Goal: Task Accomplishment & Management: Manage account settings

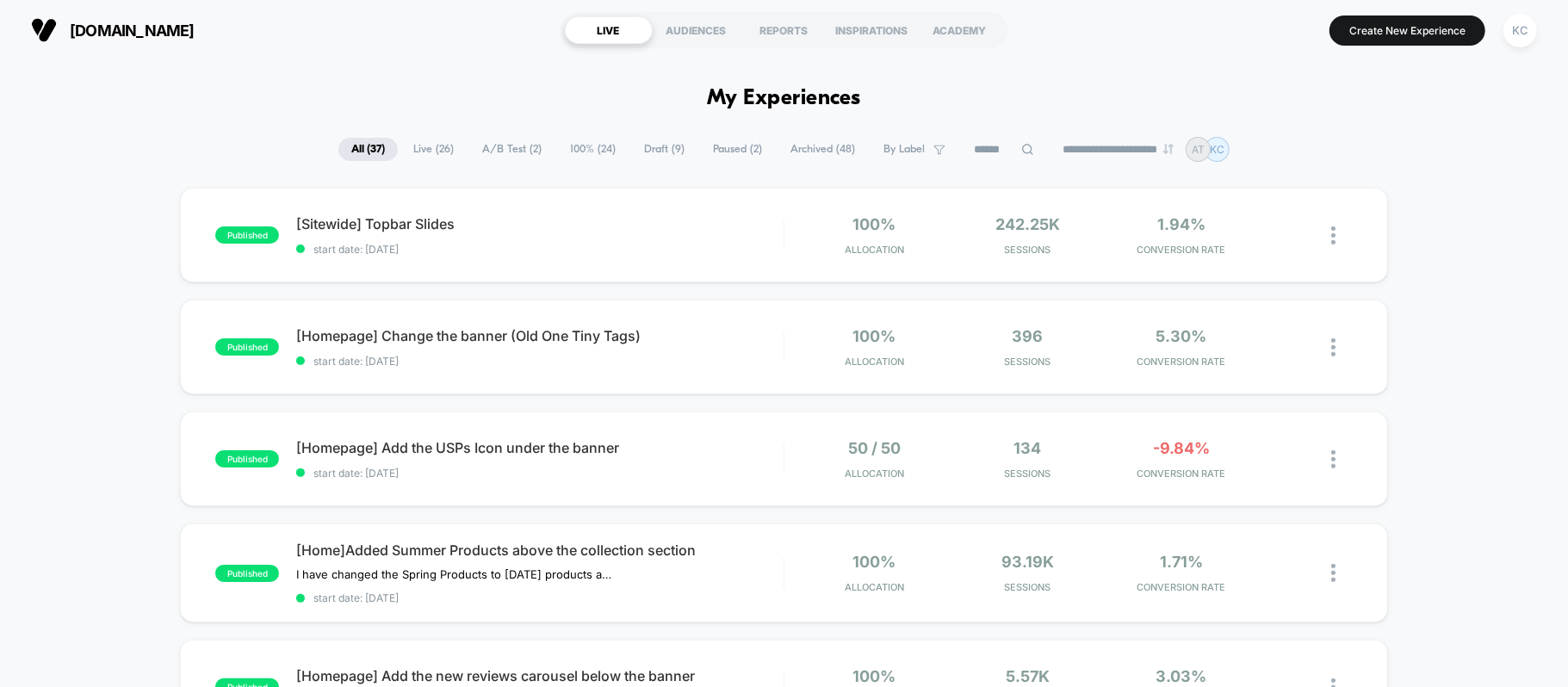
click at [430, 149] on span "Live ( 26 )" at bounding box center [433, 149] width 66 height 23
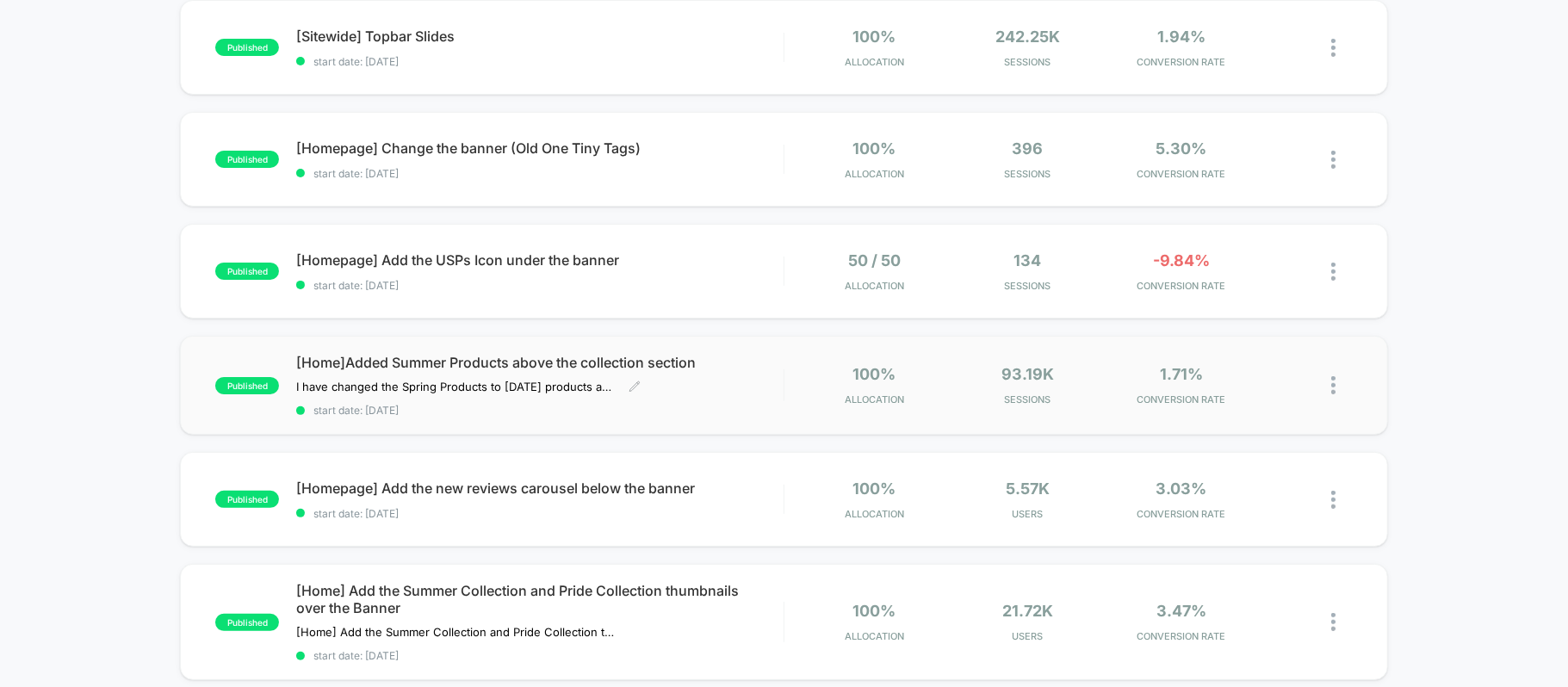
scroll to position [115, 0]
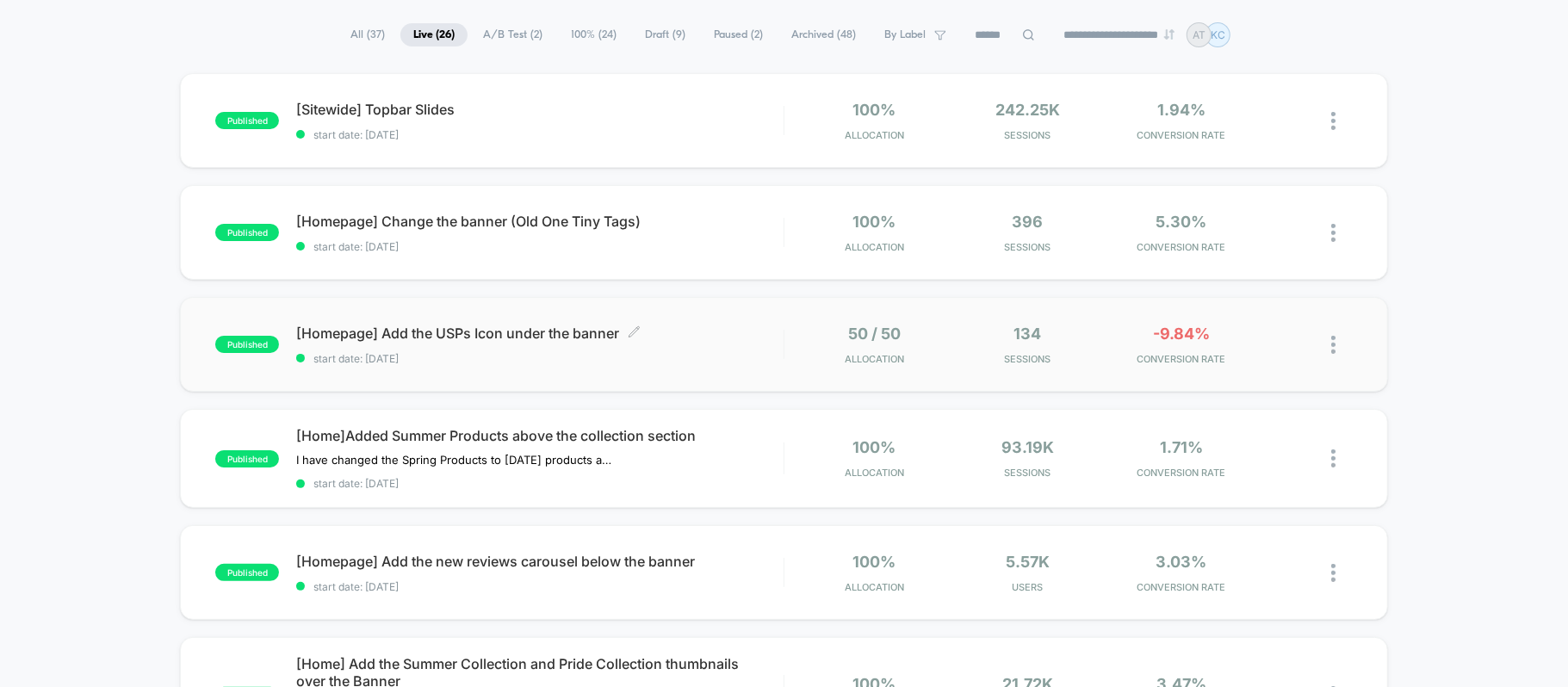
drag, startPoint x: 369, startPoint y: 338, endPoint x: 305, endPoint y: 335, distance: 64.1
click at [305, 335] on span "[Homepage] Add the USPs Icon under the banner Click to edit experience details" at bounding box center [539, 333] width 486 height 17
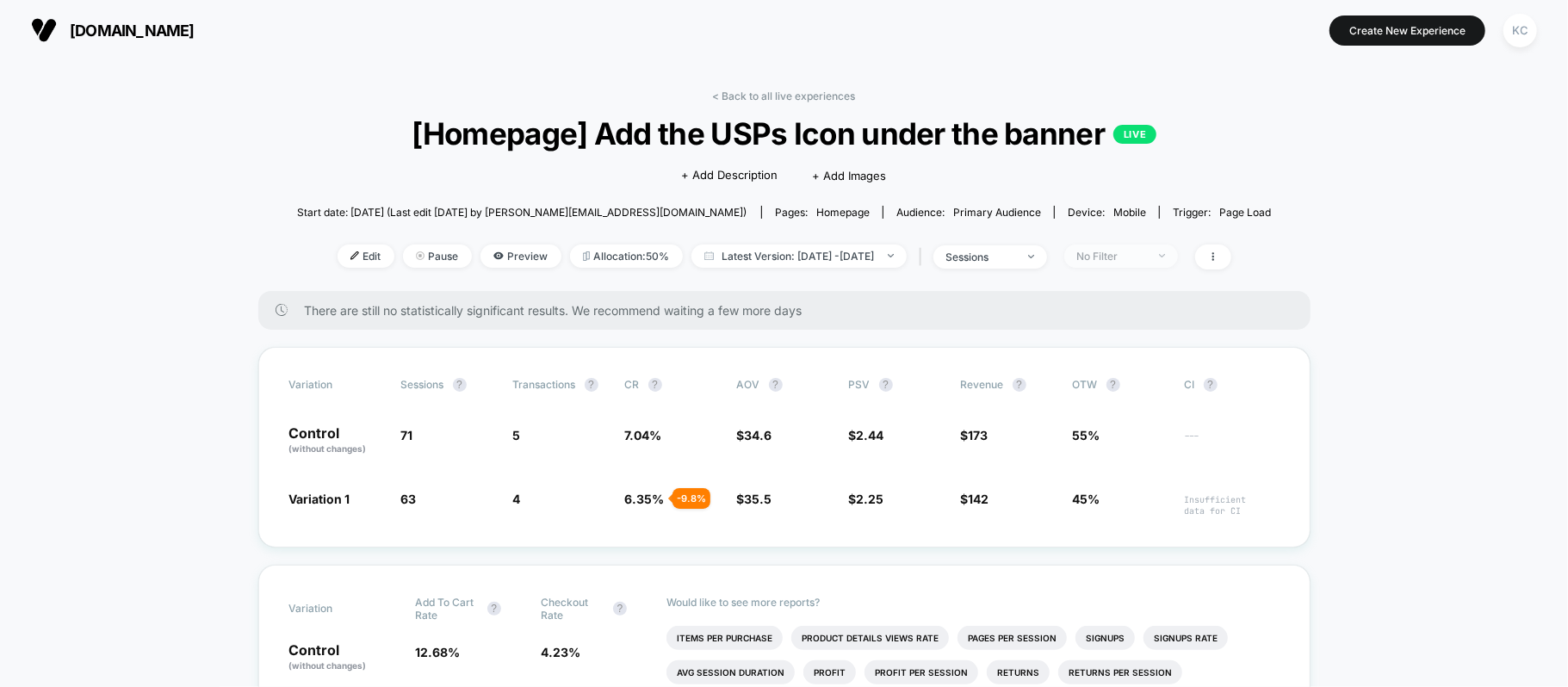
click at [1178, 256] on span "No Filter" at bounding box center [1121, 255] width 114 height 23
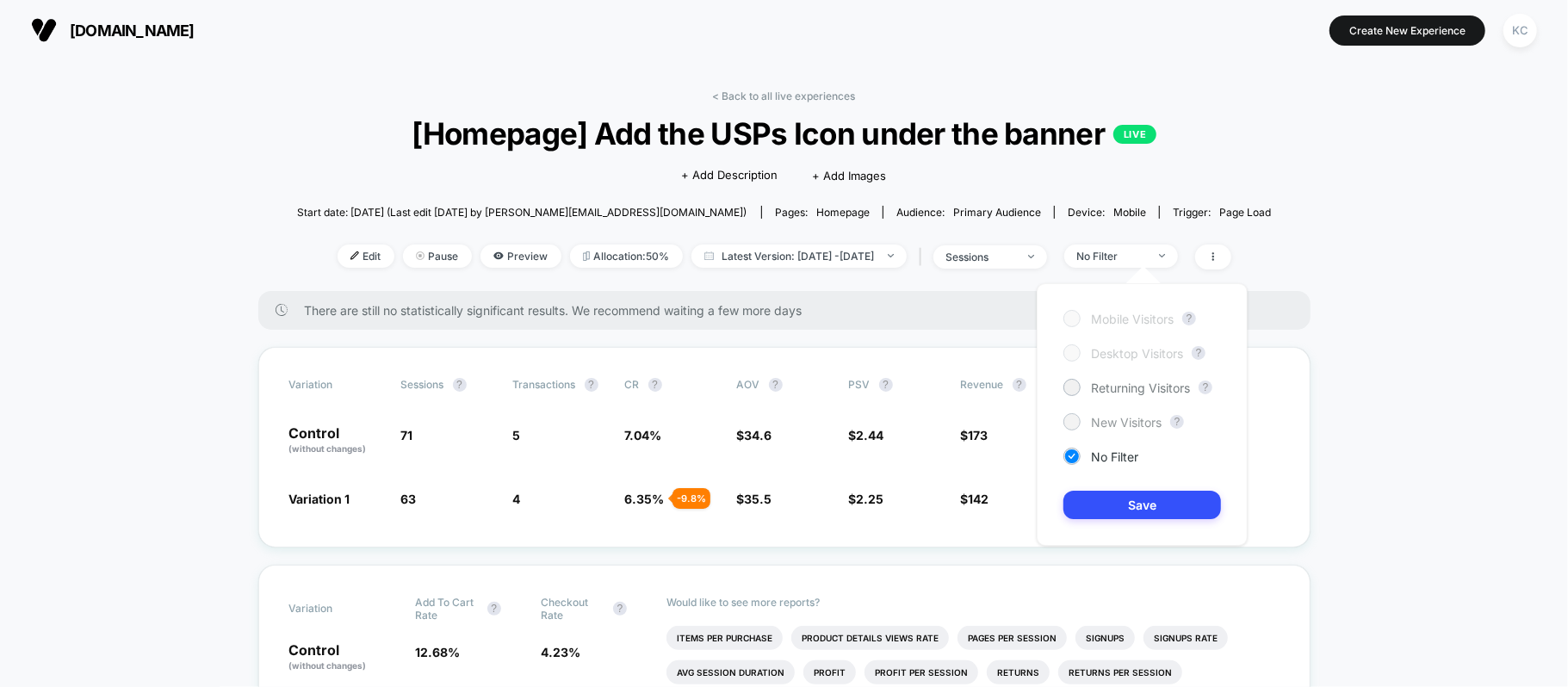
click at [1075, 422] on div at bounding box center [1071, 421] width 13 height 13
click at [1134, 502] on button "Save" at bounding box center [1141, 505] width 157 height 28
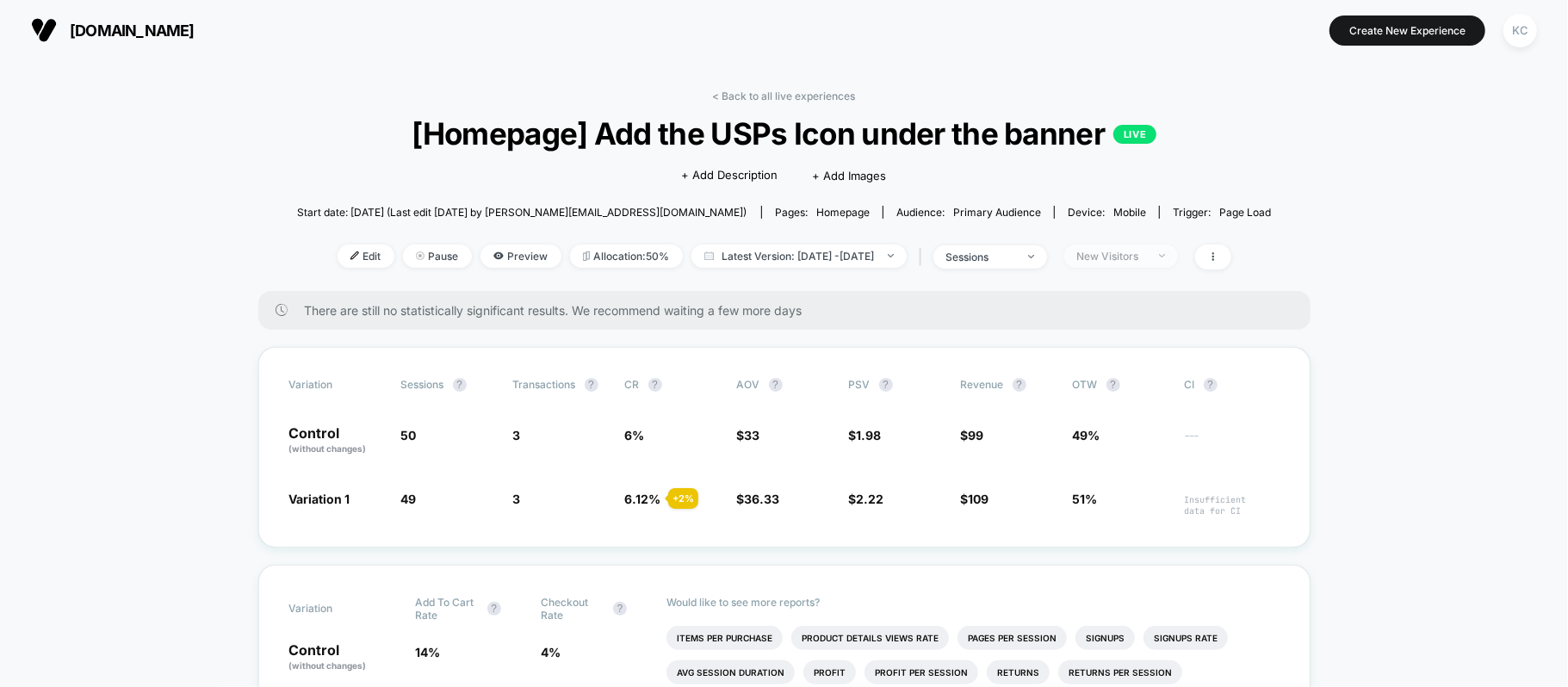
click at [1178, 259] on span "New Visitors" at bounding box center [1121, 255] width 114 height 23
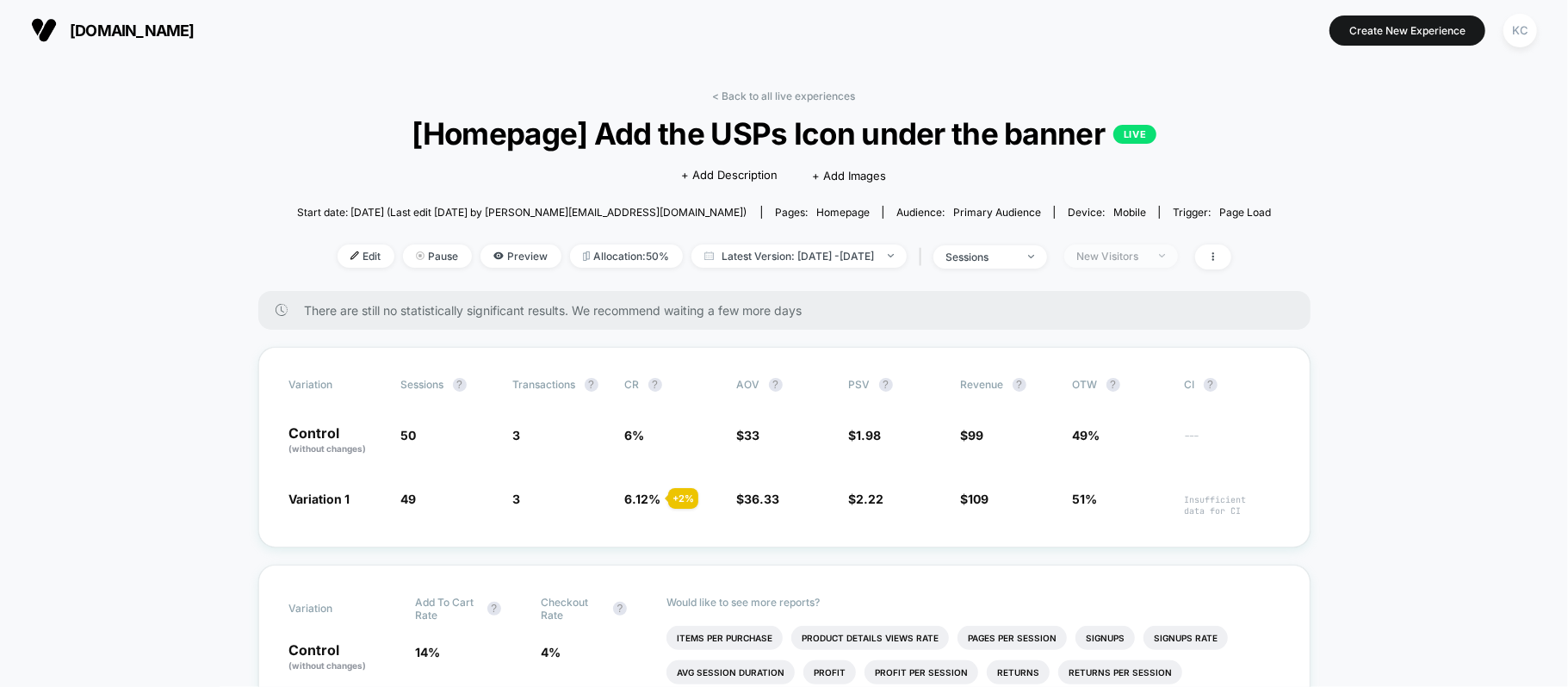
click at [1176, 253] on span "New Visitors" at bounding box center [1121, 255] width 114 height 23
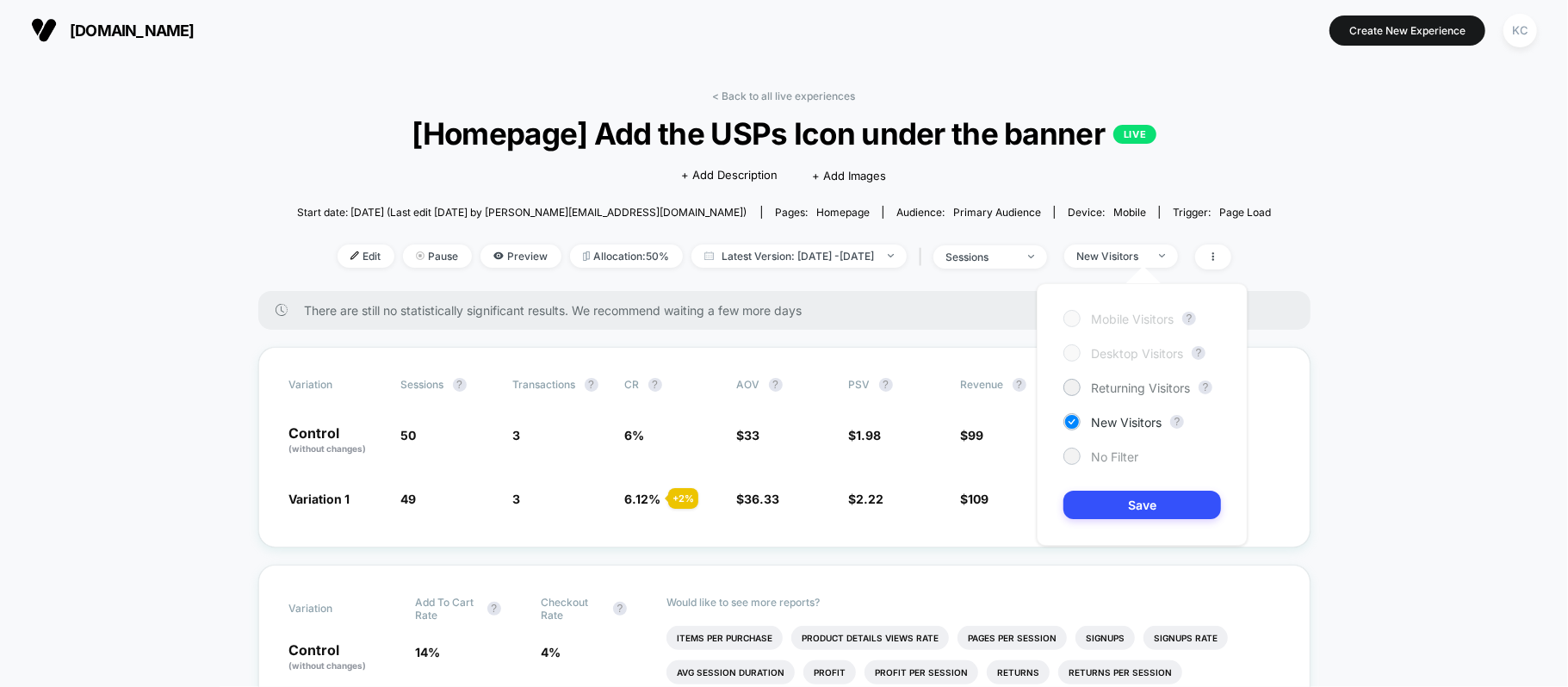
click at [1120, 451] on span "No Filter" at bounding box center [1114, 457] width 48 height 15
click at [1145, 505] on button "Save" at bounding box center [1141, 505] width 157 height 28
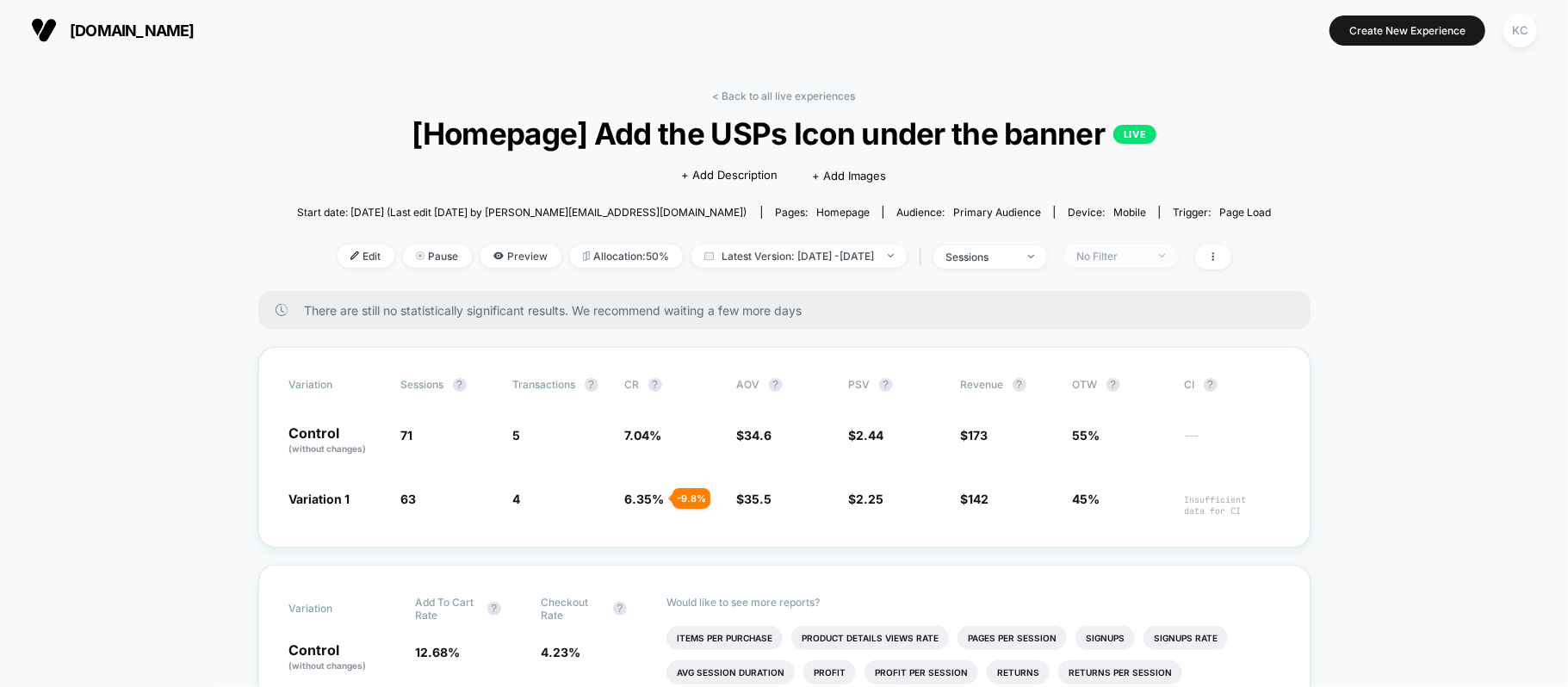
click at [1175, 248] on span "No Filter" at bounding box center [1121, 255] width 114 height 23
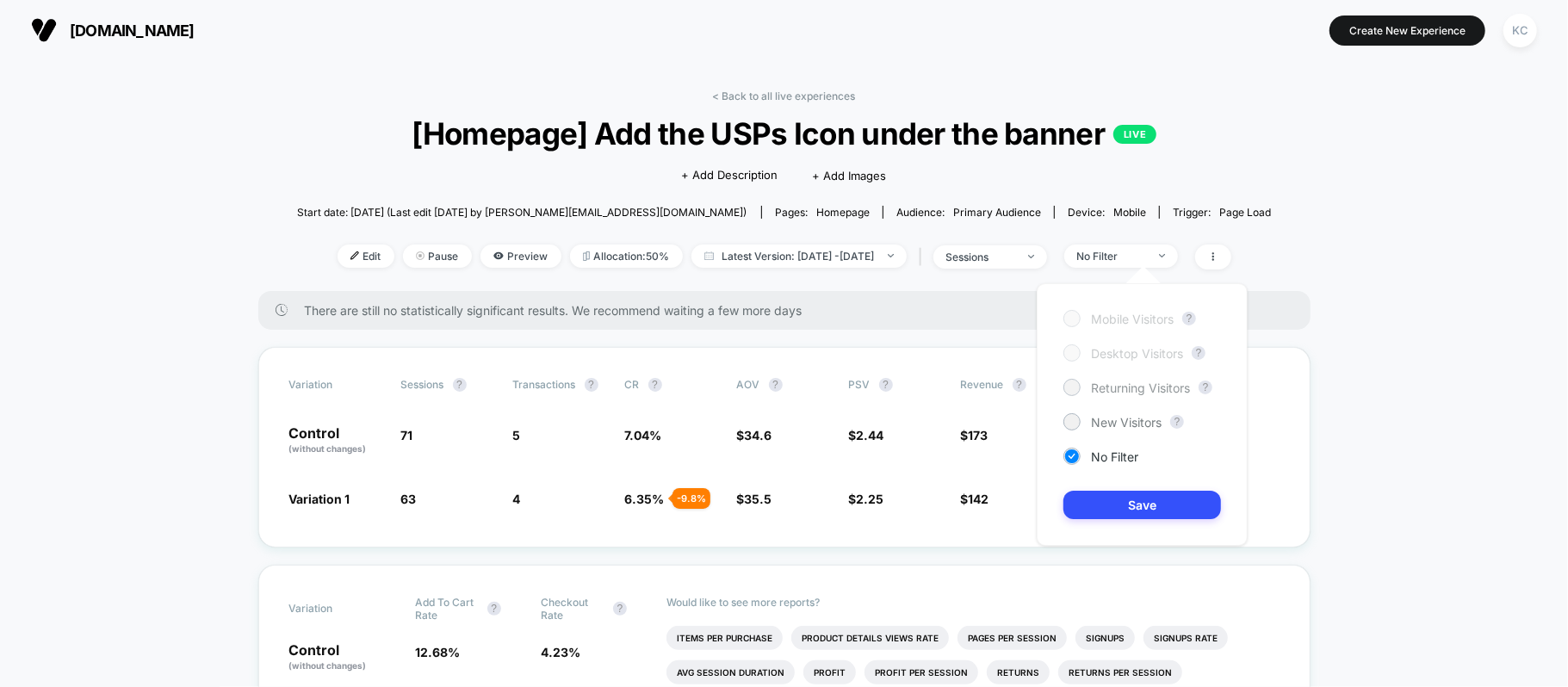
click at [1117, 392] on span "Returning Visitors" at bounding box center [1140, 388] width 99 height 15
click at [1121, 515] on button "Save" at bounding box center [1141, 505] width 157 height 28
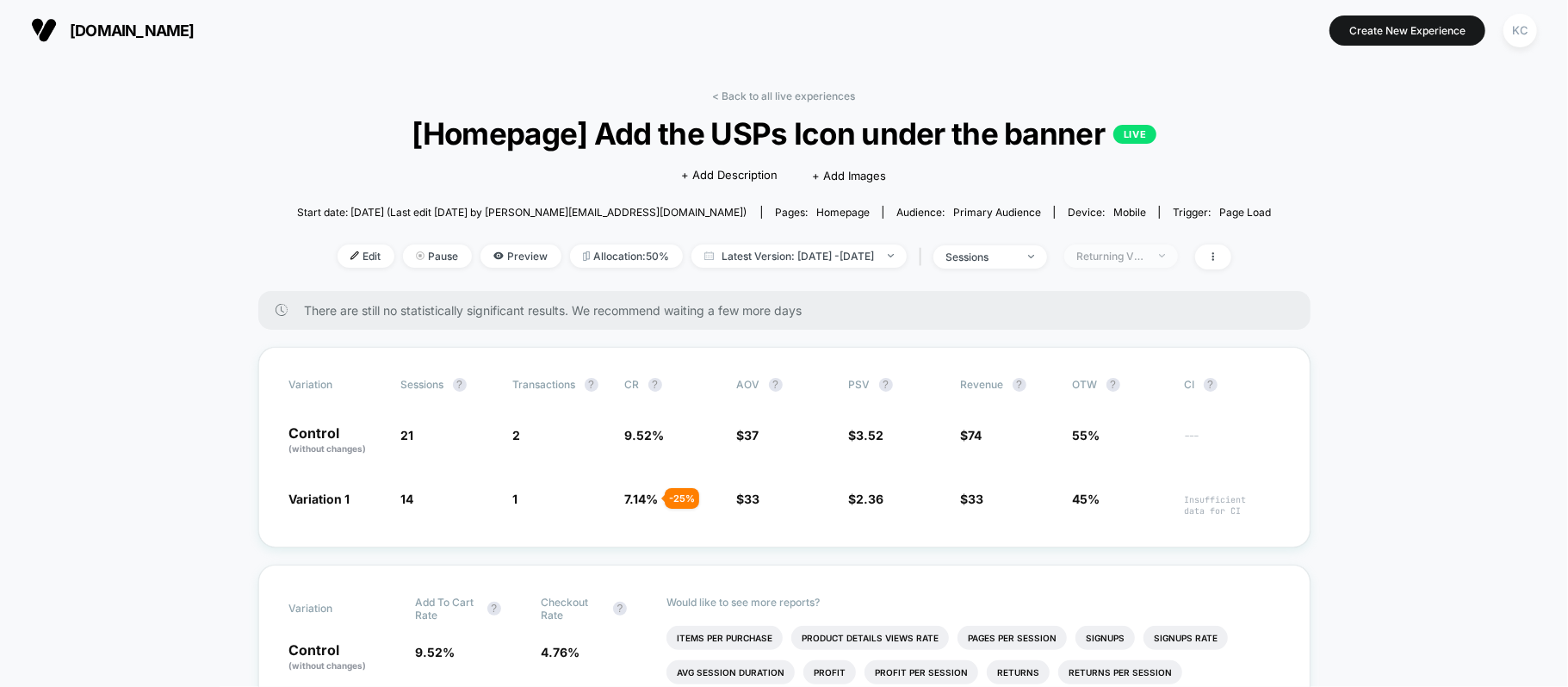
click at [1178, 256] on span "Returning Visitors" at bounding box center [1121, 255] width 114 height 23
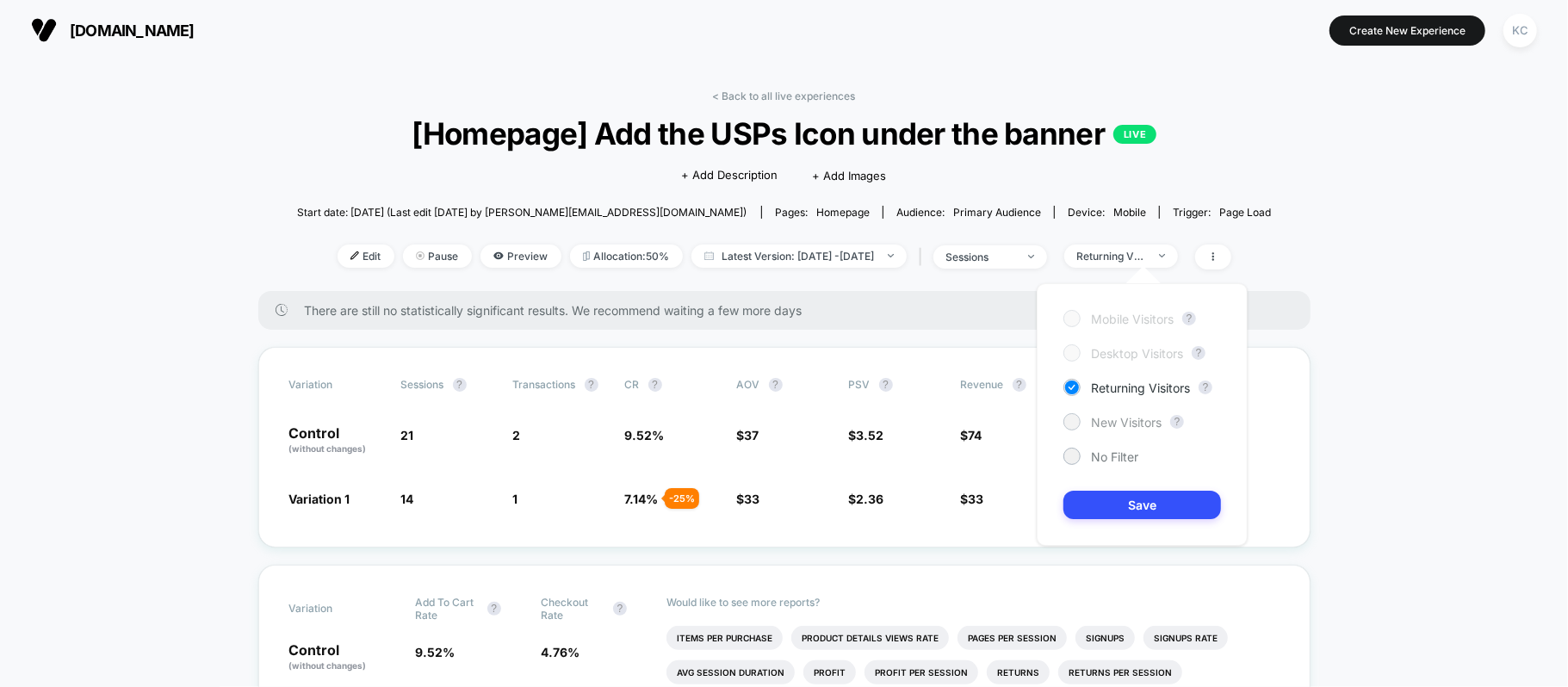
click at [1124, 424] on span "New Visitors" at bounding box center [1126, 422] width 71 height 15
click at [1141, 507] on button "Save" at bounding box center [1141, 505] width 157 height 28
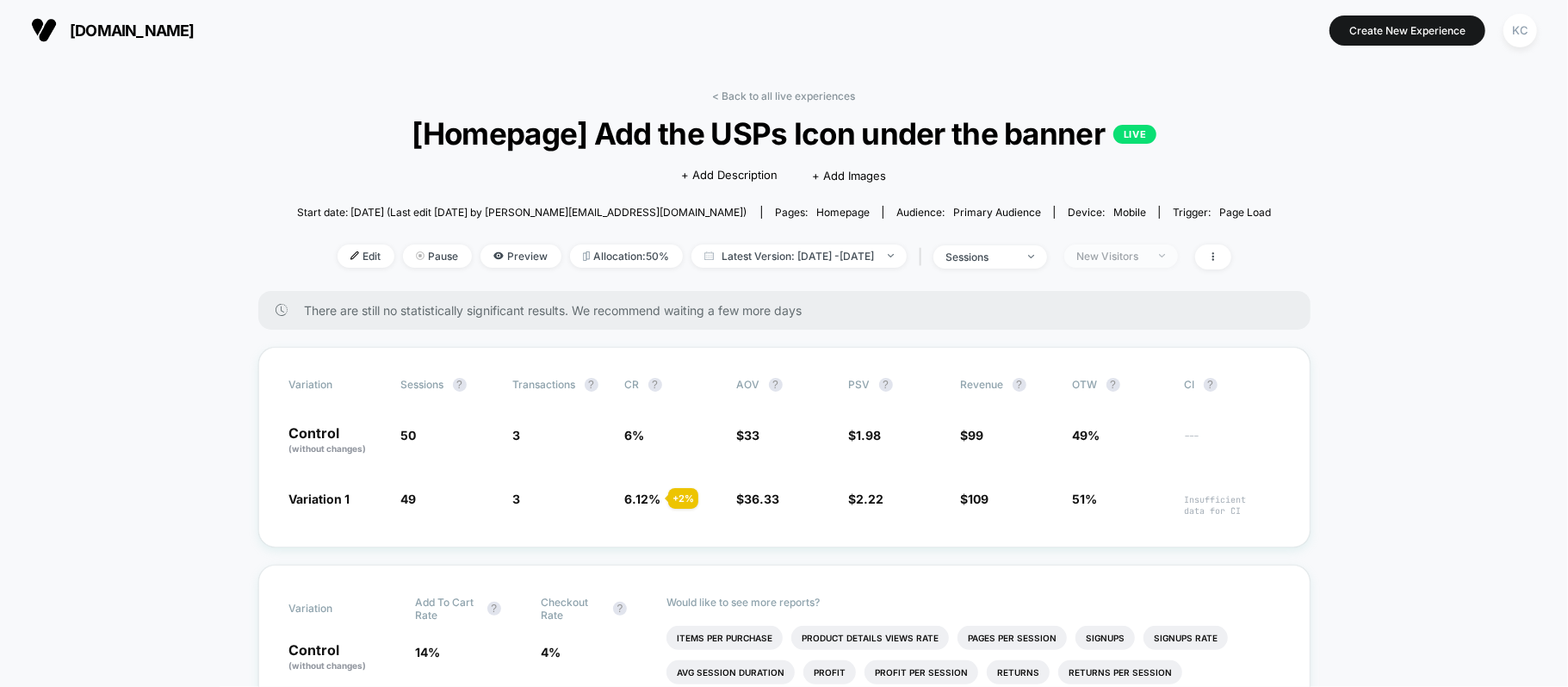
click at [1178, 253] on span "New Visitors" at bounding box center [1121, 255] width 114 height 23
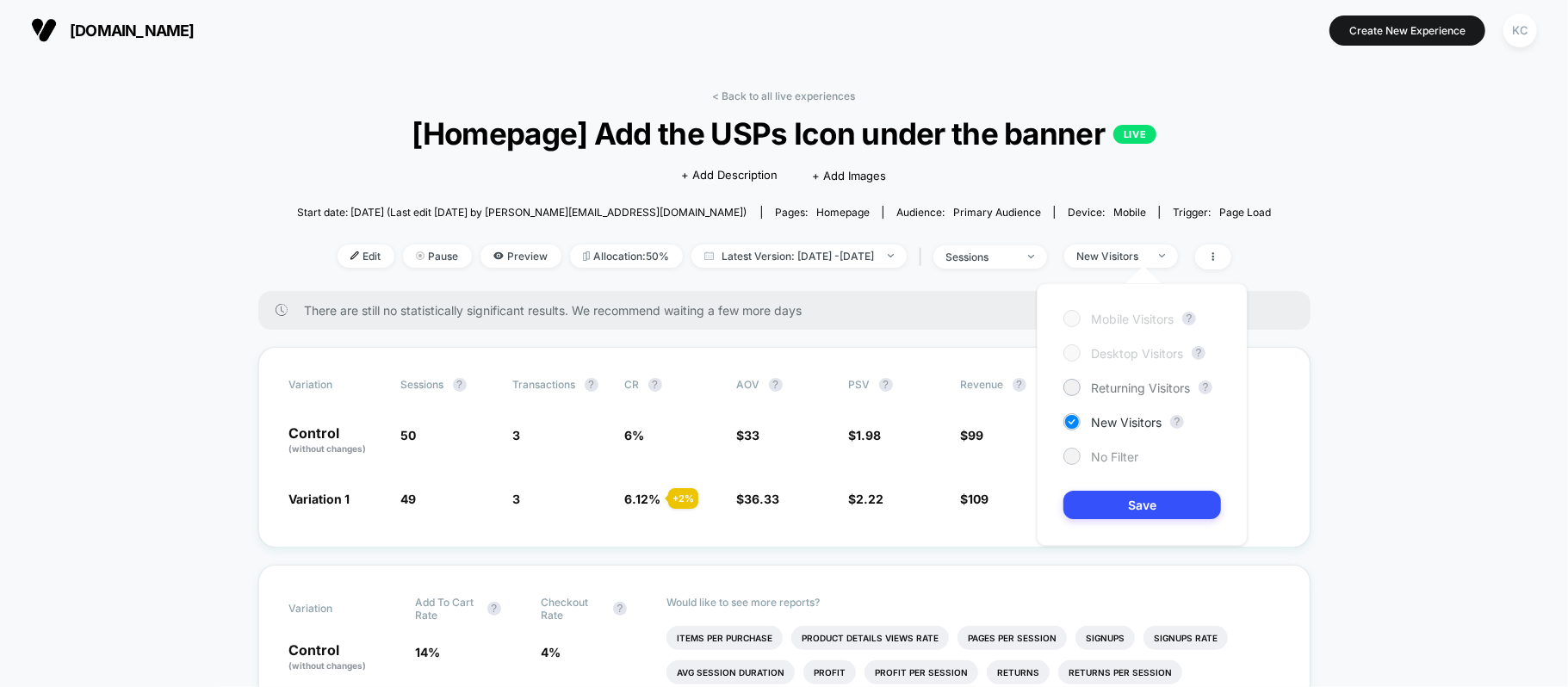
click at [1099, 457] on span "No Filter" at bounding box center [1114, 457] width 48 height 15
click at [1109, 503] on button "Save" at bounding box center [1141, 505] width 157 height 28
